Goal: Complete application form

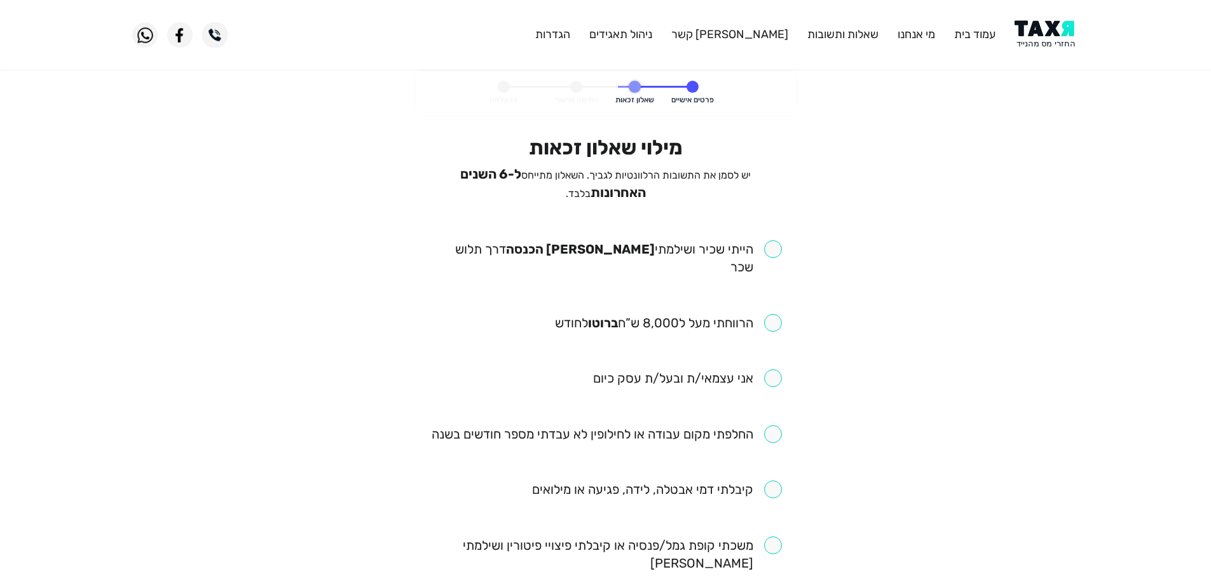
click at [779, 240] on input "checkbox" at bounding box center [606, 258] width 352 height 36
checkbox input "true"
drag, startPoint x: 771, startPoint y: 300, endPoint x: 777, endPoint y: 312, distance: 12.8
click at [774, 314] on input "checkbox" at bounding box center [668, 323] width 227 height 18
checkbox input "true"
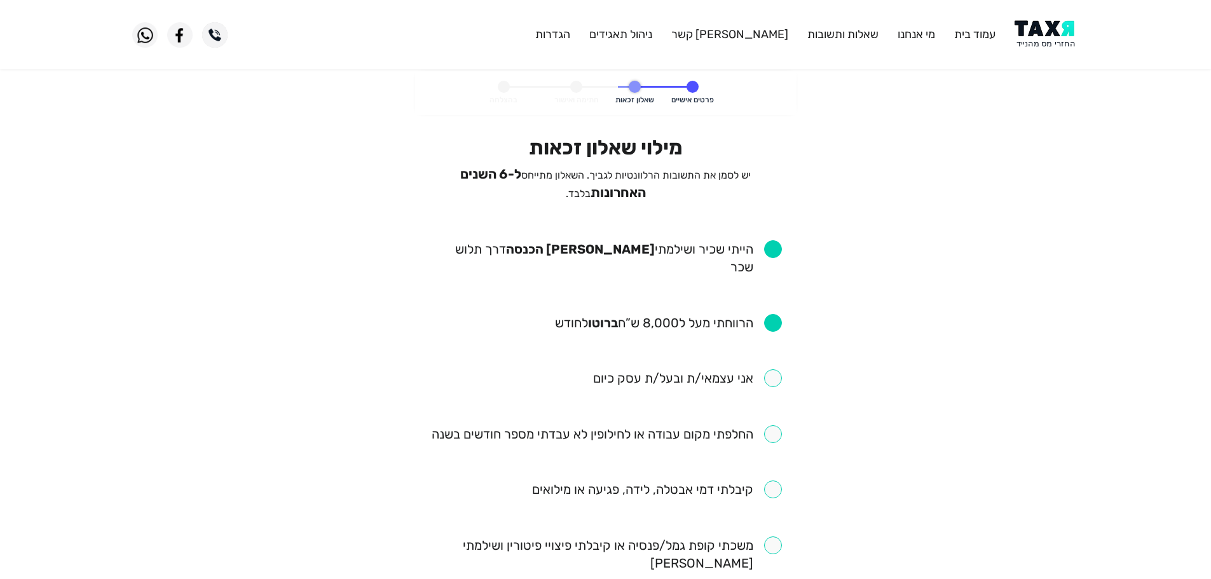
click at [771, 425] on input "checkbox" at bounding box center [607, 434] width 350 height 18
checkbox input "true"
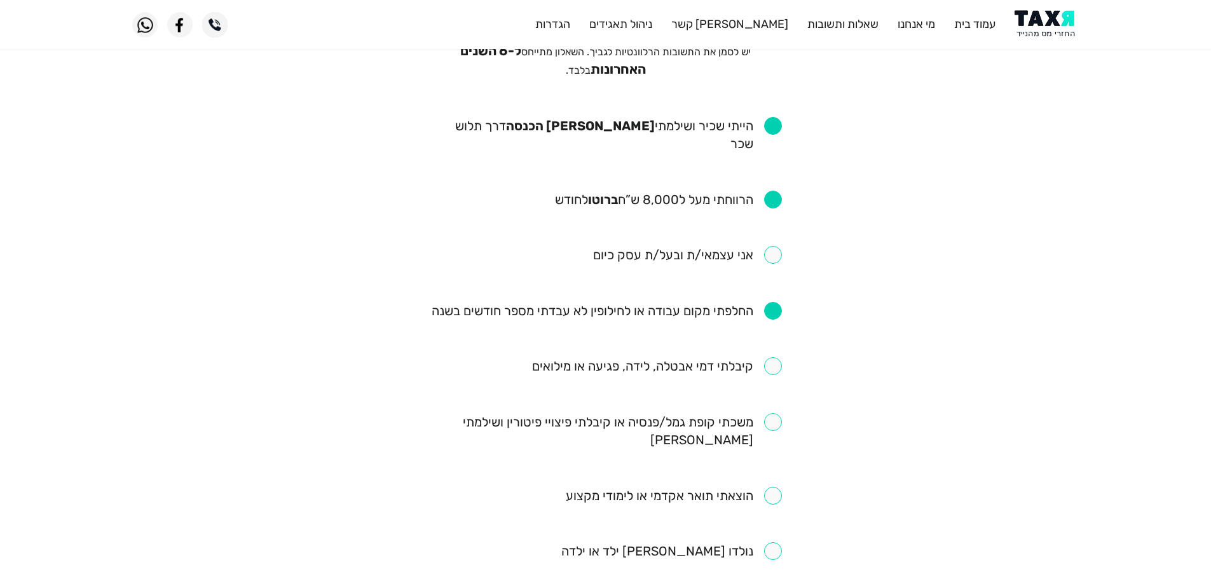
scroll to position [127, 0]
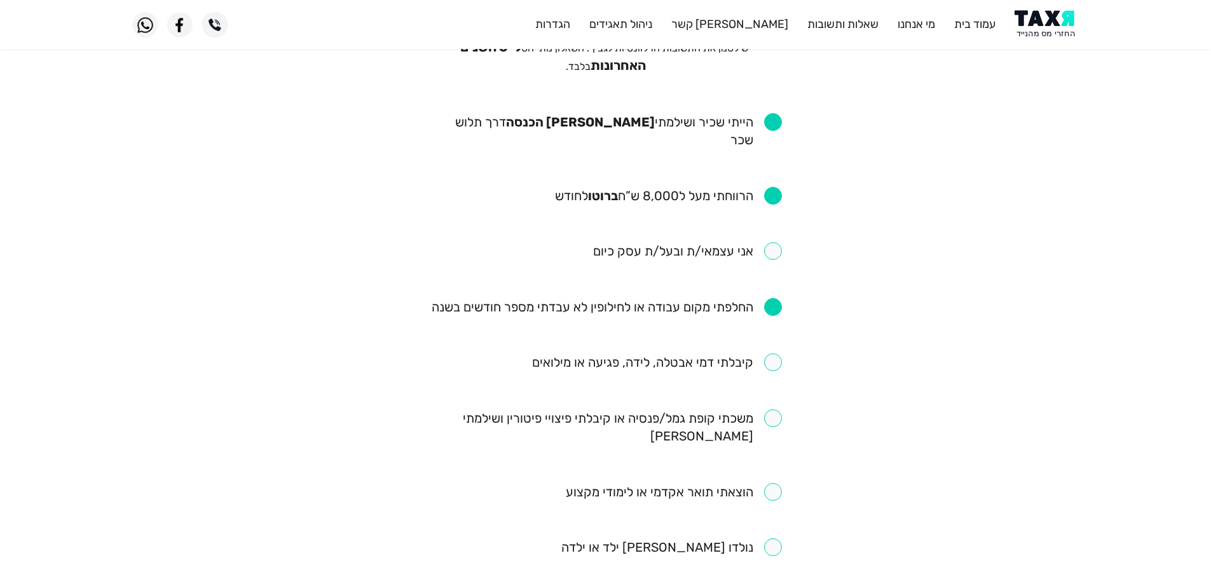
click at [774, 354] on input "checkbox" at bounding box center [657, 363] width 250 height 18
checkbox input "true"
click at [776, 409] on input "checkbox" at bounding box center [606, 427] width 352 height 36
checkbox input "true"
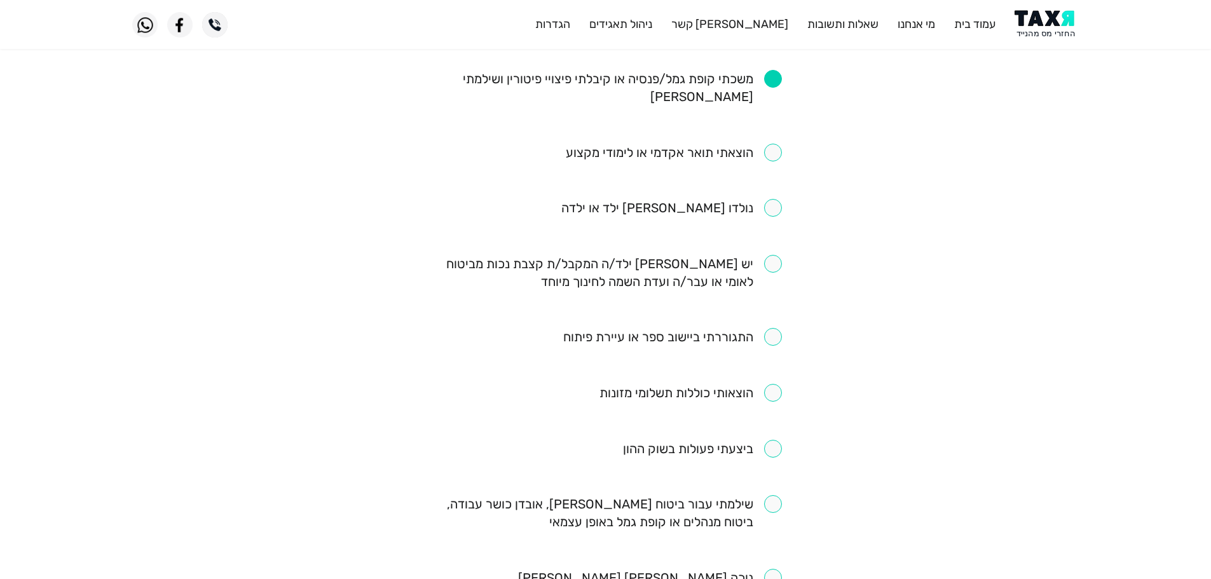
scroll to position [691, 0]
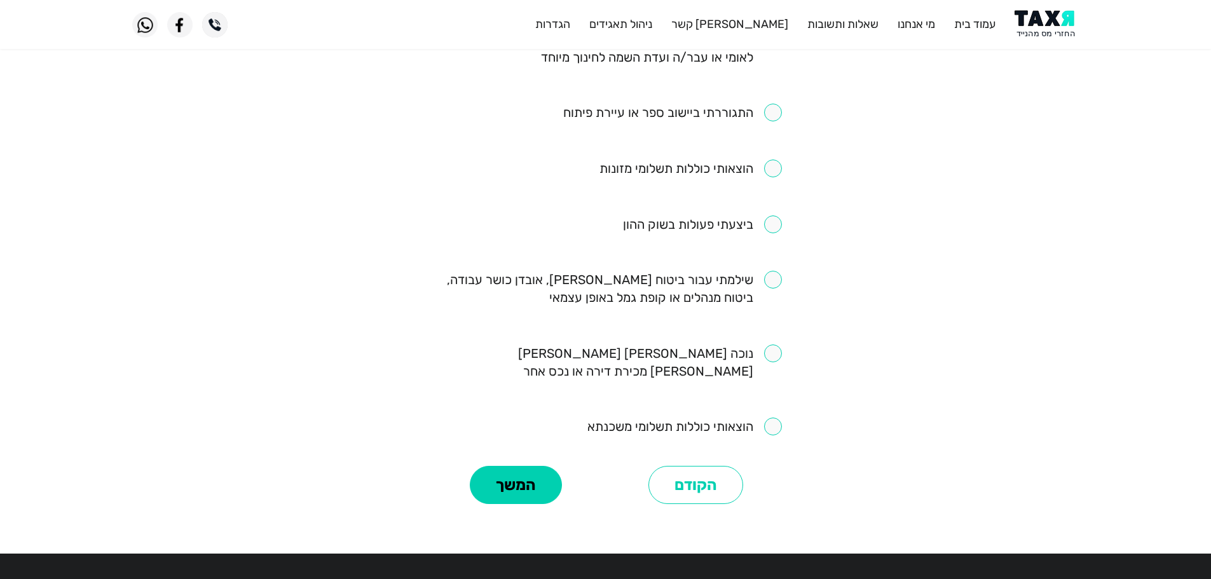
click at [774, 271] on input "checkbox" at bounding box center [606, 289] width 352 height 36
checkbox input "true"
click at [528, 466] on button "המשך" at bounding box center [516, 485] width 92 height 38
